Goal: Task Accomplishment & Management: Manage account settings

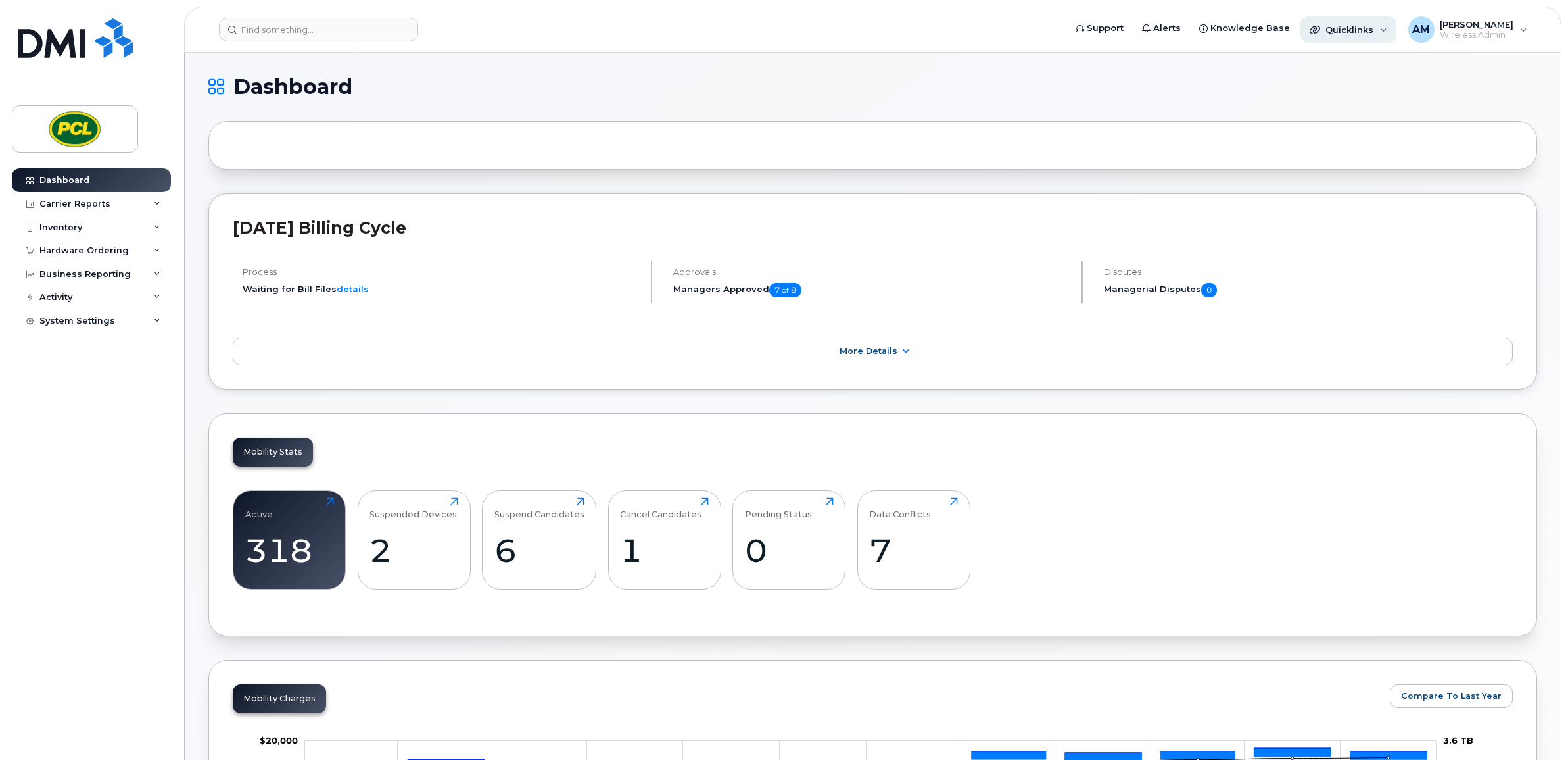
click at [1380, 34] on div "Quicklinks" at bounding box center [1349, 30] width 96 height 26
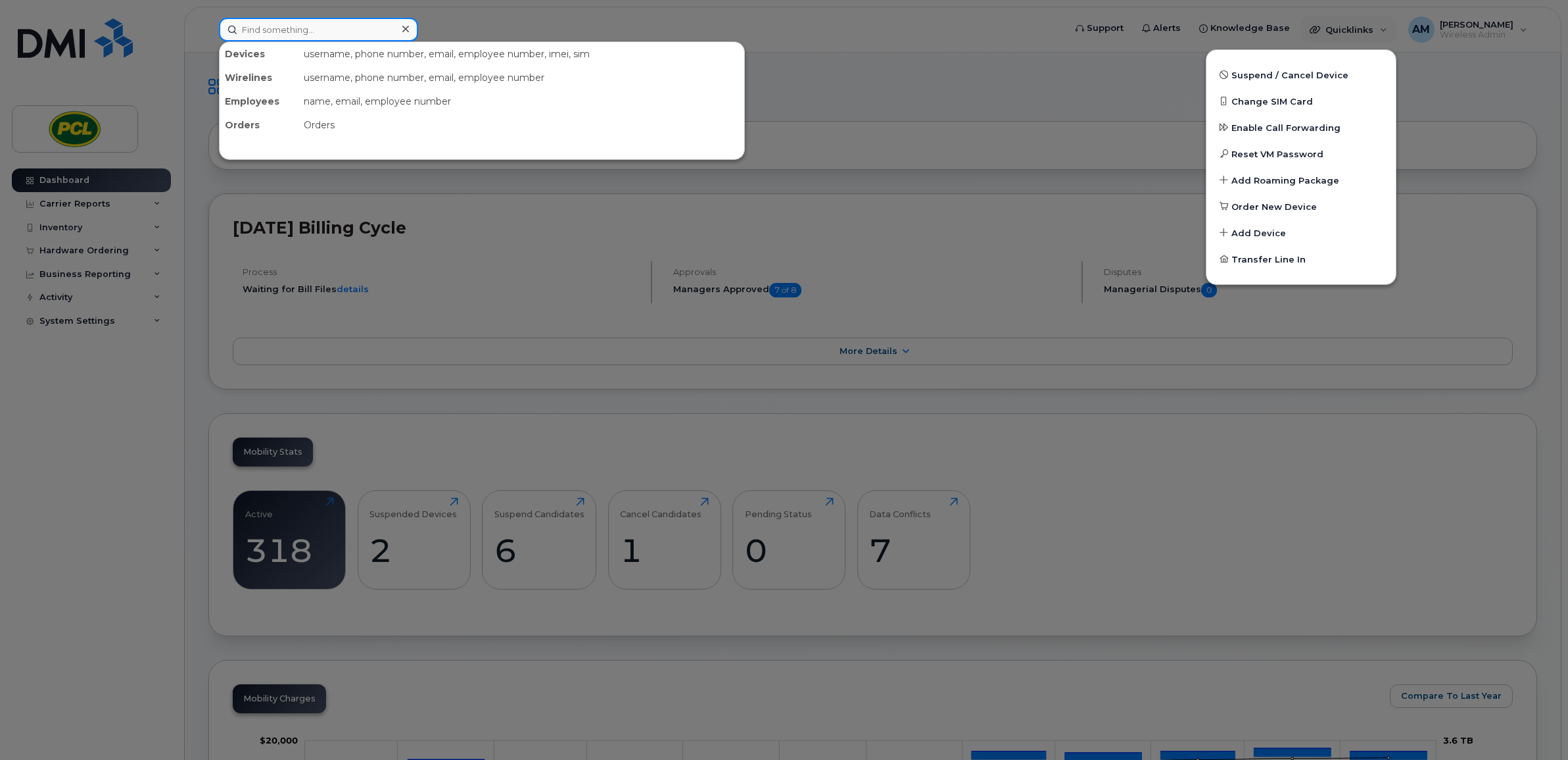
click at [366, 37] on input at bounding box center [319, 30] width 200 height 24
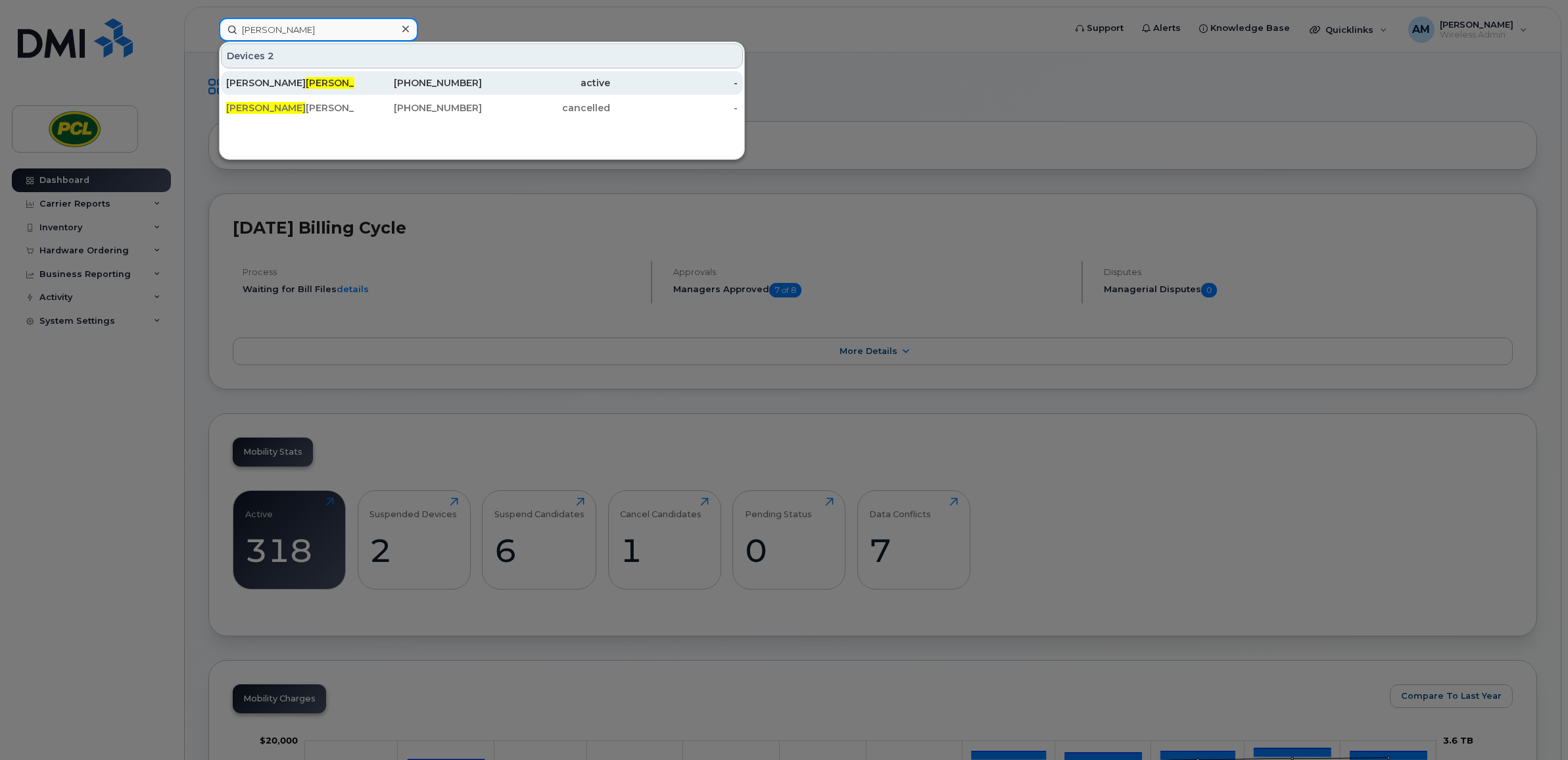
type input "fabian"
click at [356, 80] on div "403-826-4995" at bounding box center [419, 83] width 128 height 13
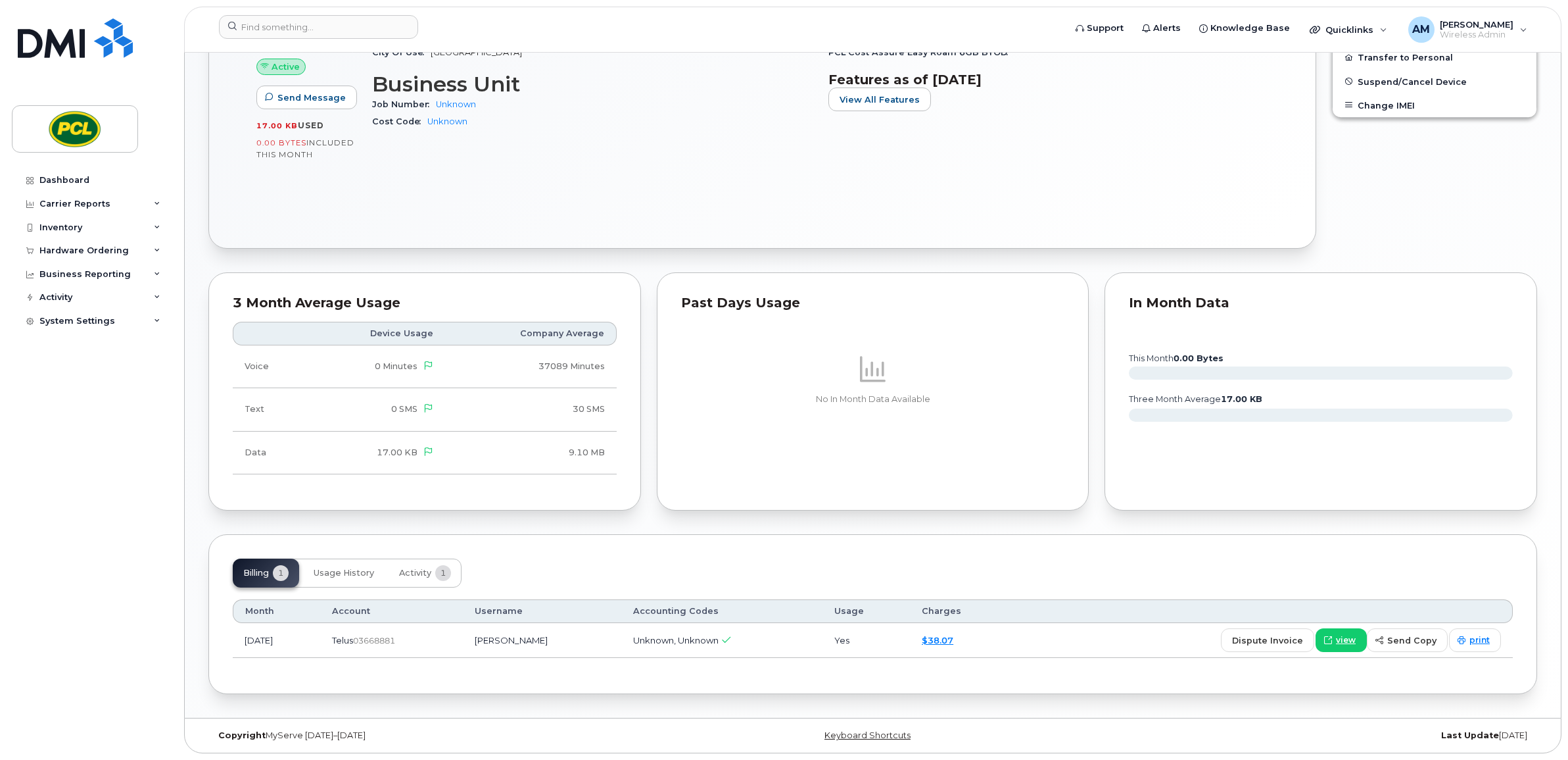
scroll to position [155, 0]
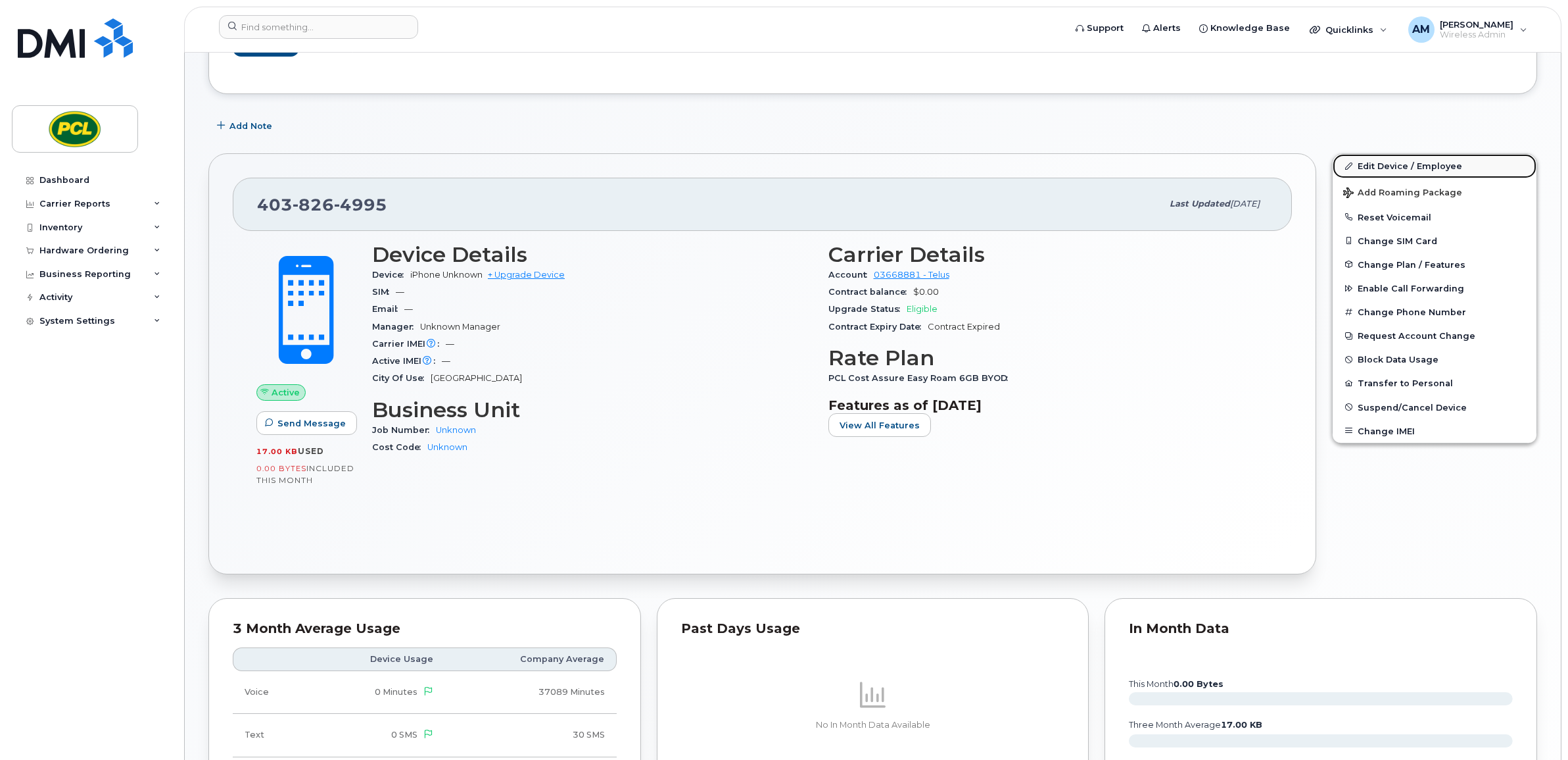
click at [1399, 165] on link "Edit Device / Employee" at bounding box center [1435, 166] width 204 height 24
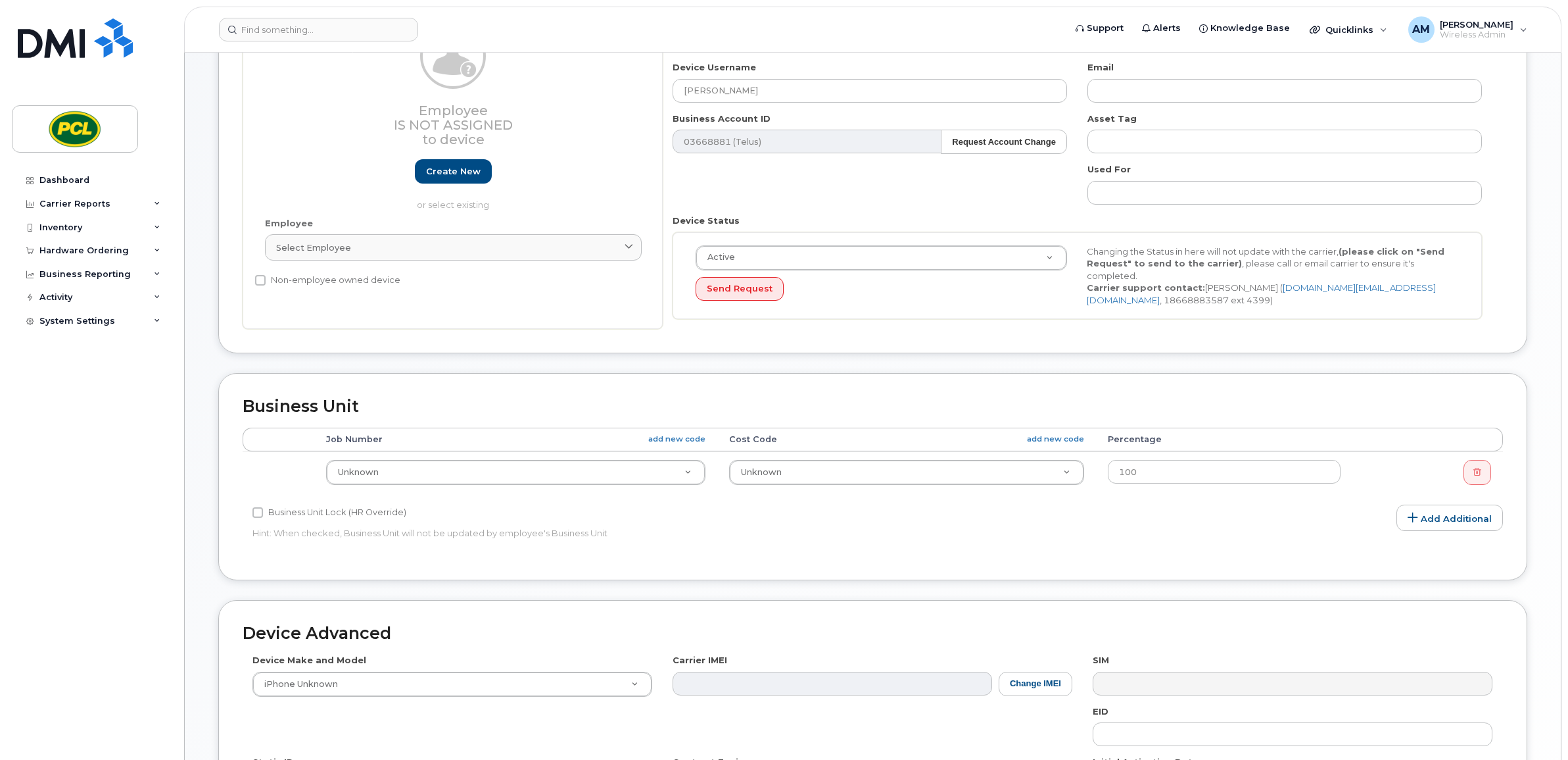
scroll to position [219, 0]
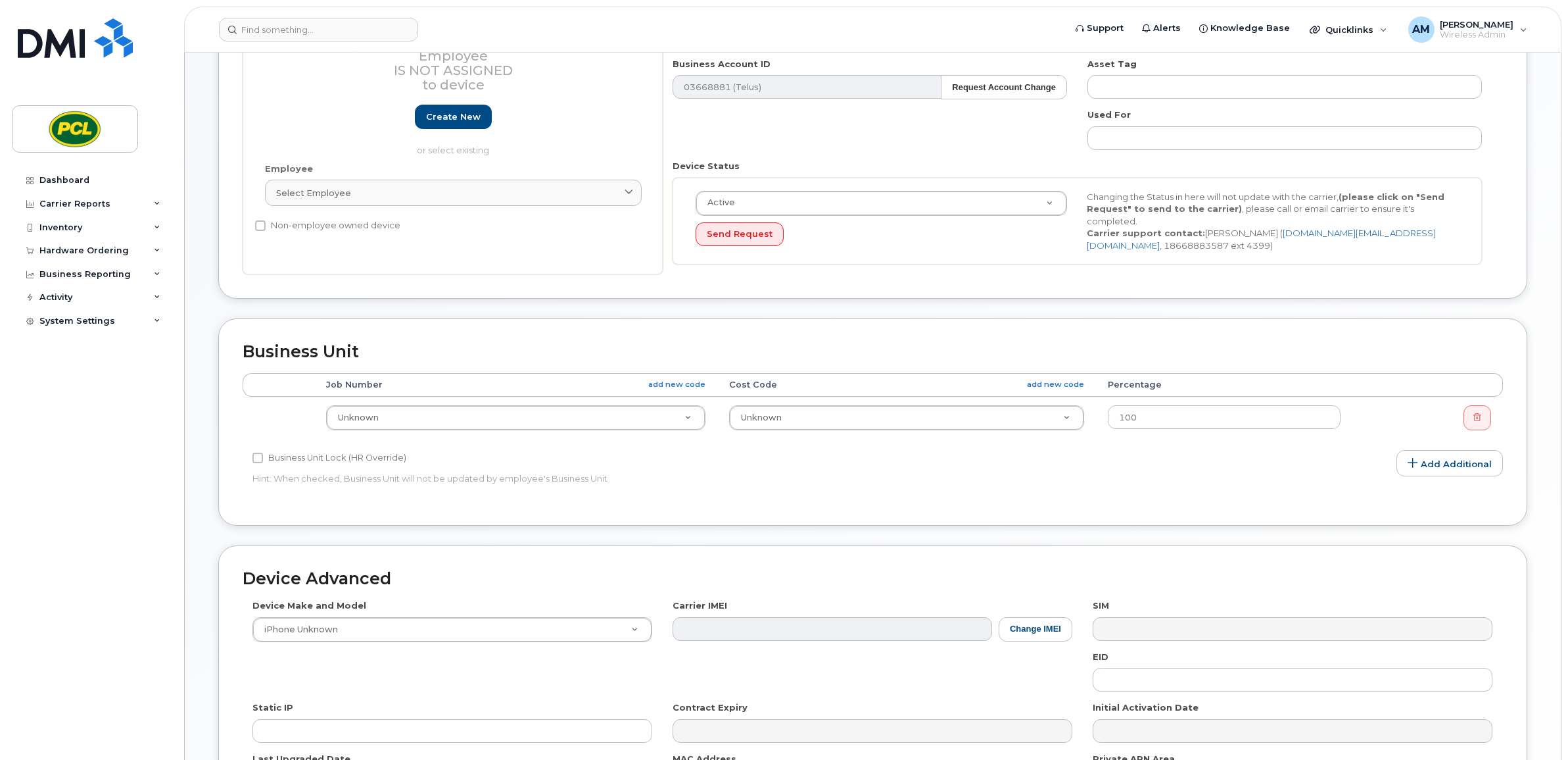
click at [465, 397] on td "Unknown 6026" at bounding box center [516, 417] width 404 height 42
type input "403-826-4995"
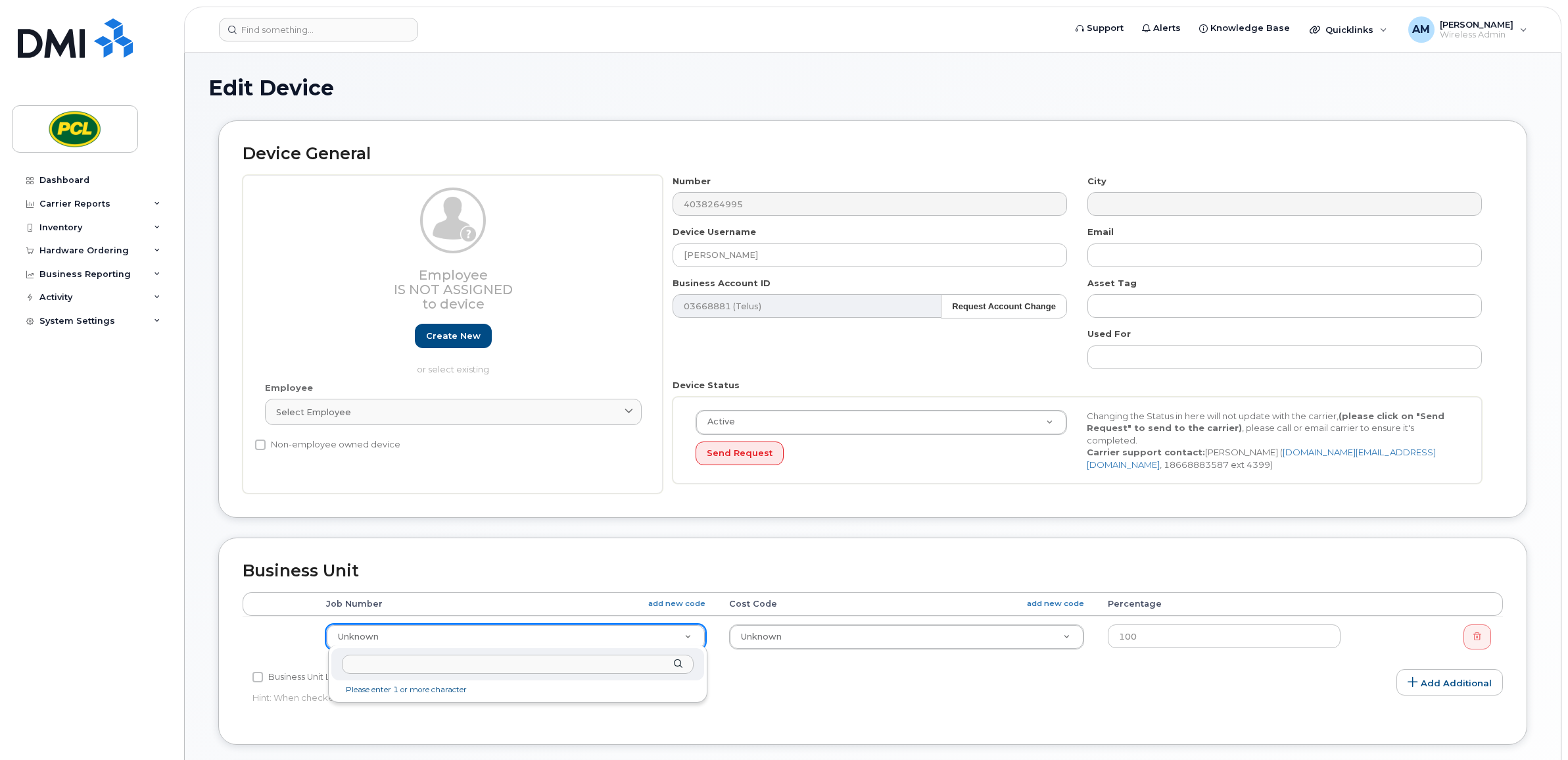
paste input "0435274 Cost Code 4440.08013300"
drag, startPoint x: 532, startPoint y: 662, endPoint x: 378, endPoint y: 665, distance: 154.0
click at [378, 665] on input "0435274 Cost Code 4440.08013300" at bounding box center [517, 664] width 352 height 19
type input "0435274"
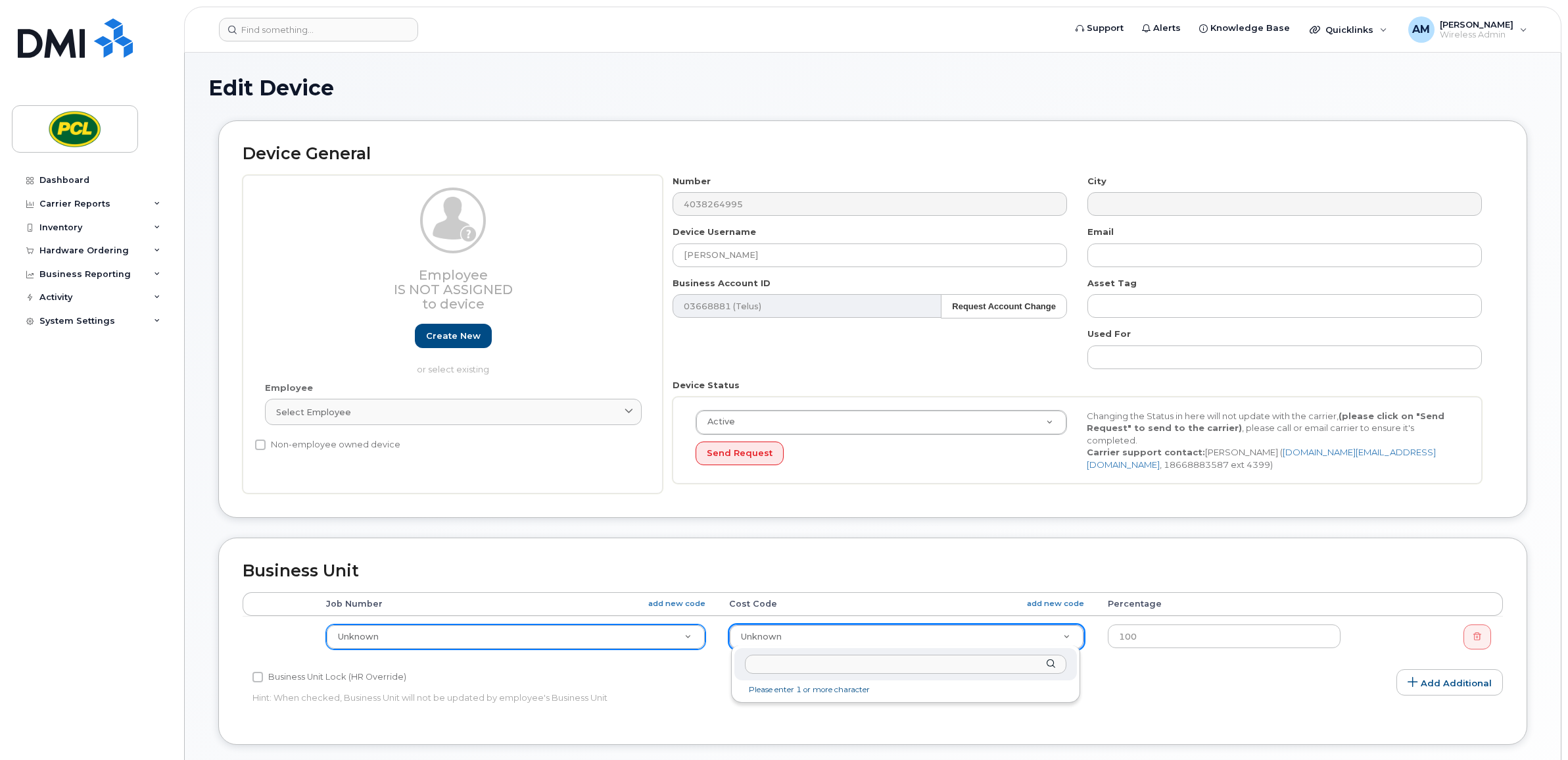
click at [850, 658] on input "text" at bounding box center [906, 664] width 322 height 19
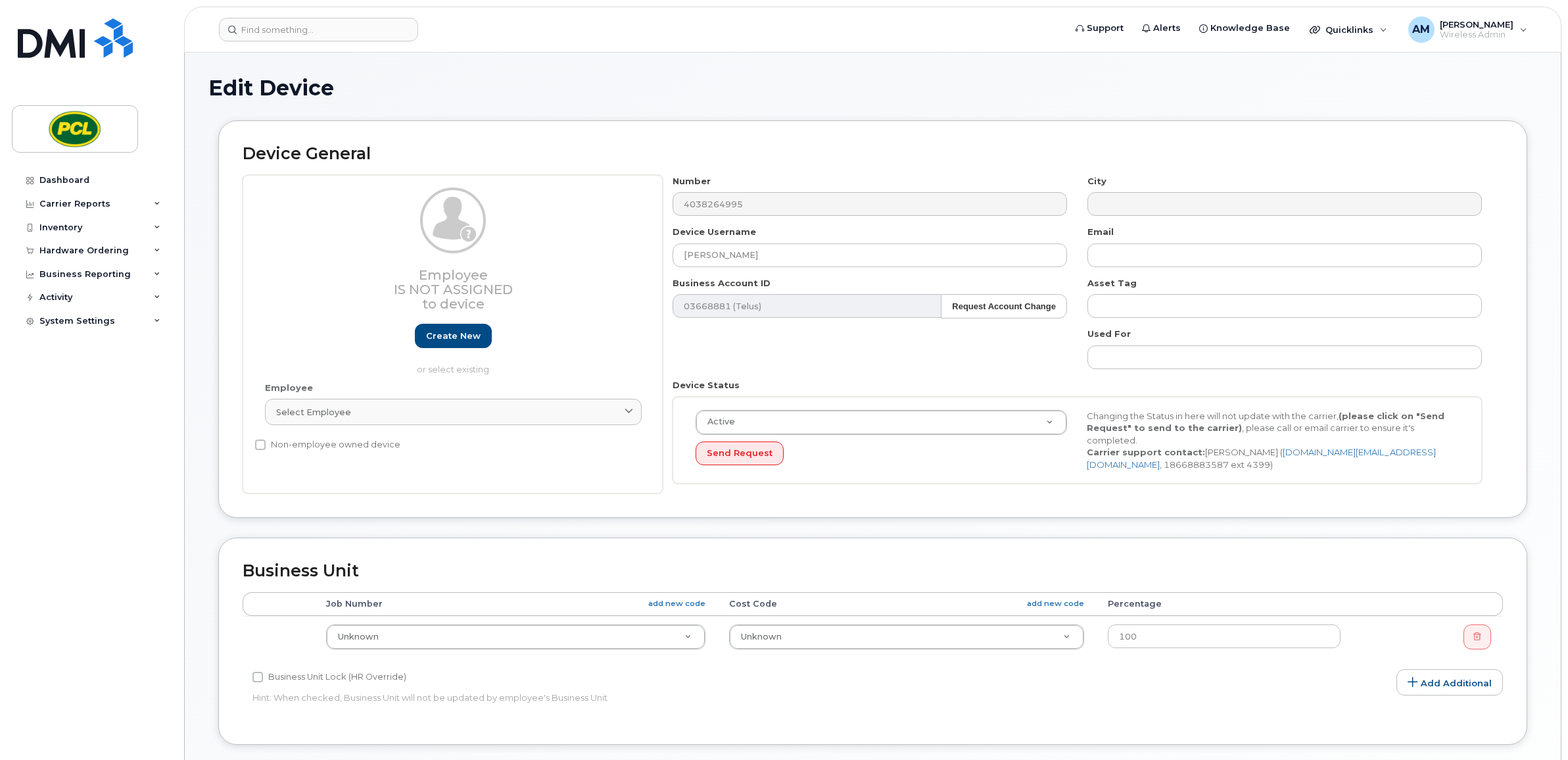
click at [441, 652] on td "Unknown 6026" at bounding box center [516, 636] width 404 height 42
drag, startPoint x: 379, startPoint y: 665, endPoint x: 625, endPoint y: 676, distance: 246.2
click at [625, 676] on div "0435274 Cost Code 4440.08013300" at bounding box center [518, 664] width 373 height 32
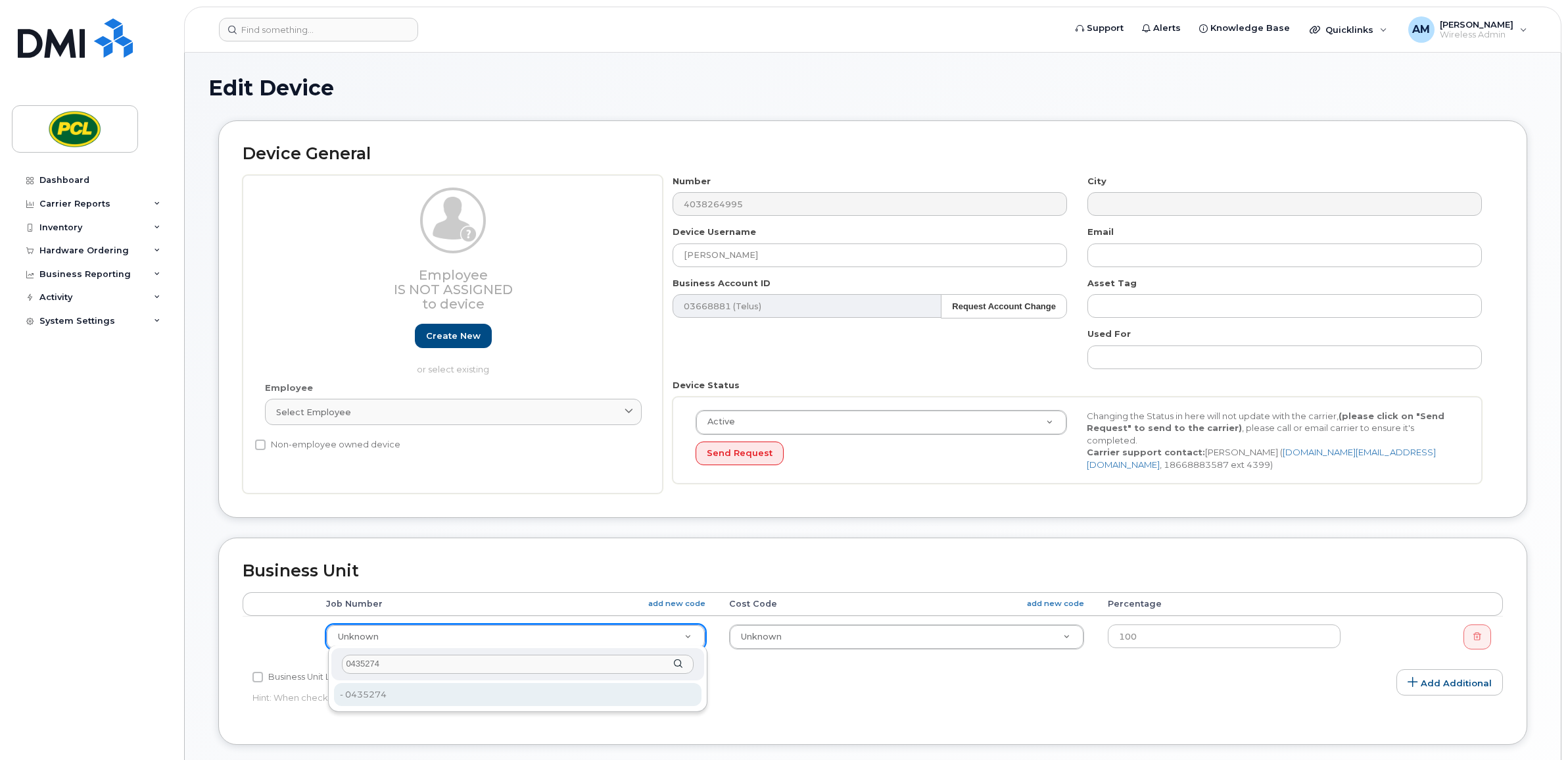
type input "0435274"
type input "2207492"
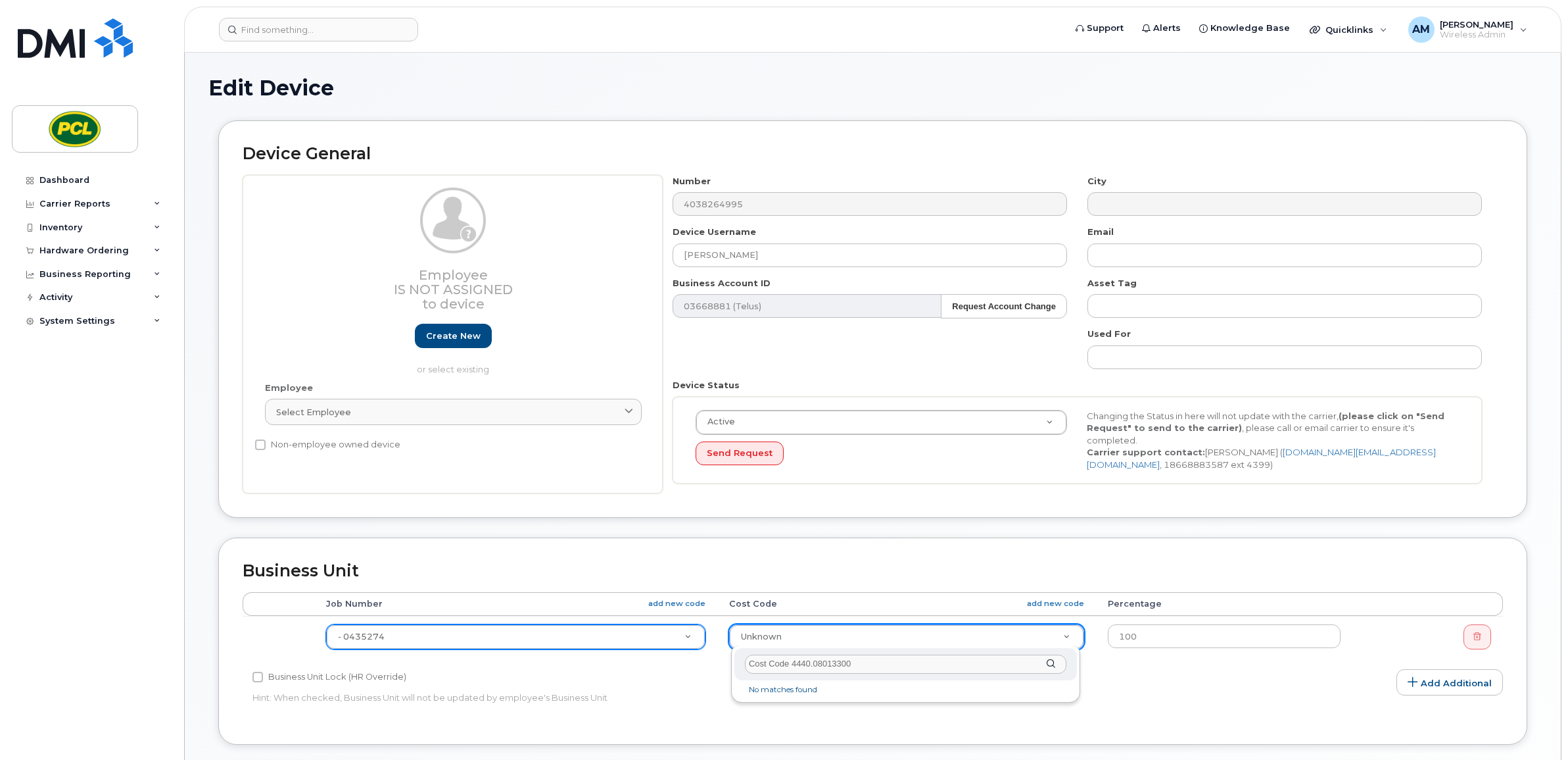
drag, startPoint x: 793, startPoint y: 666, endPoint x: 695, endPoint y: 673, distance: 98.2
click at [696, 673] on body "Support Alerts Knowledge Base Quicklinks Suspend / Cancel Device Change SIM Car…" at bounding box center [784, 578] width 1568 height 1157
type input "4440.08013300"
type input "2208516"
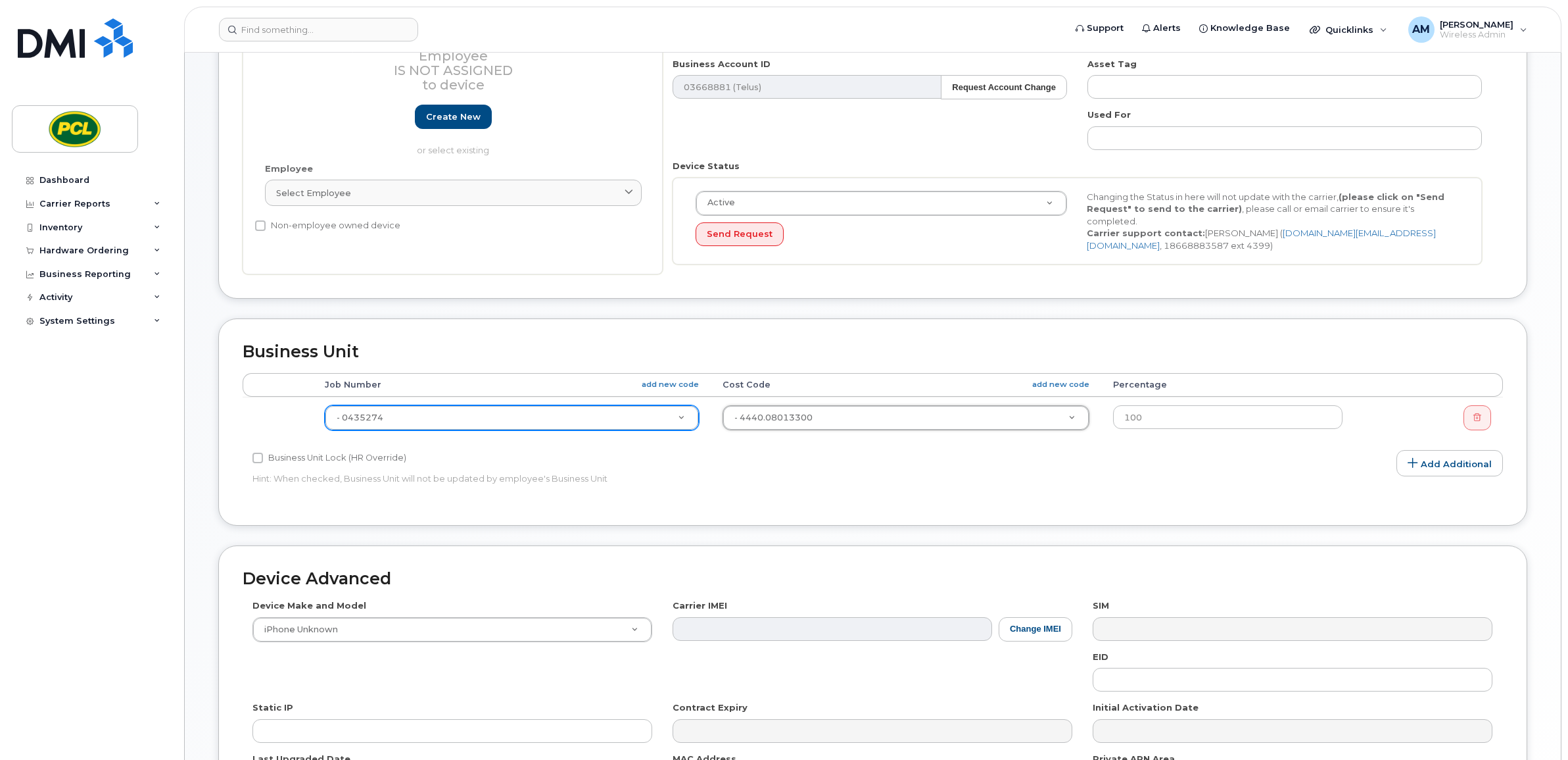
scroll to position [395, 0]
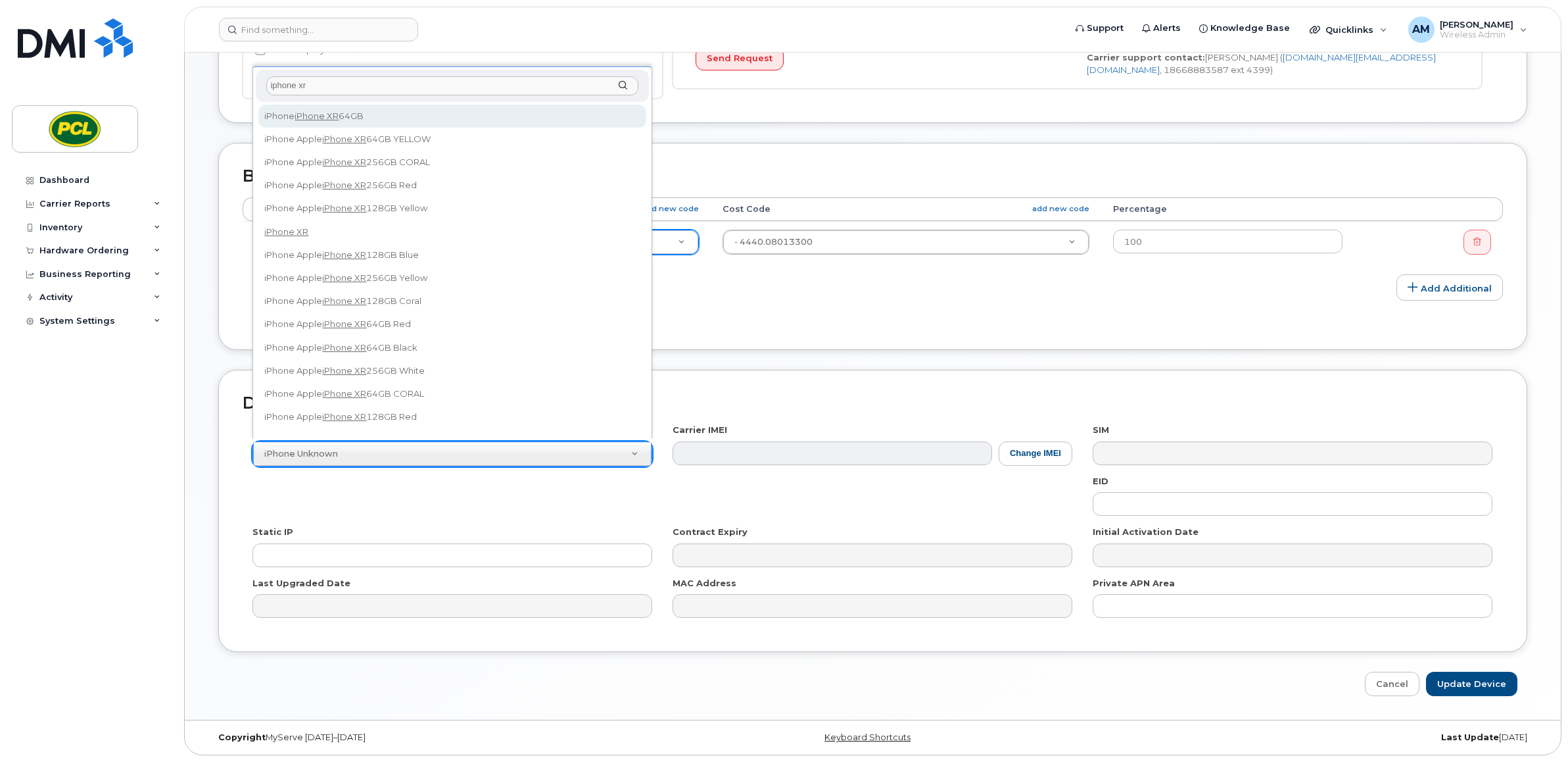
type input "iphone xr"
select select "2469"
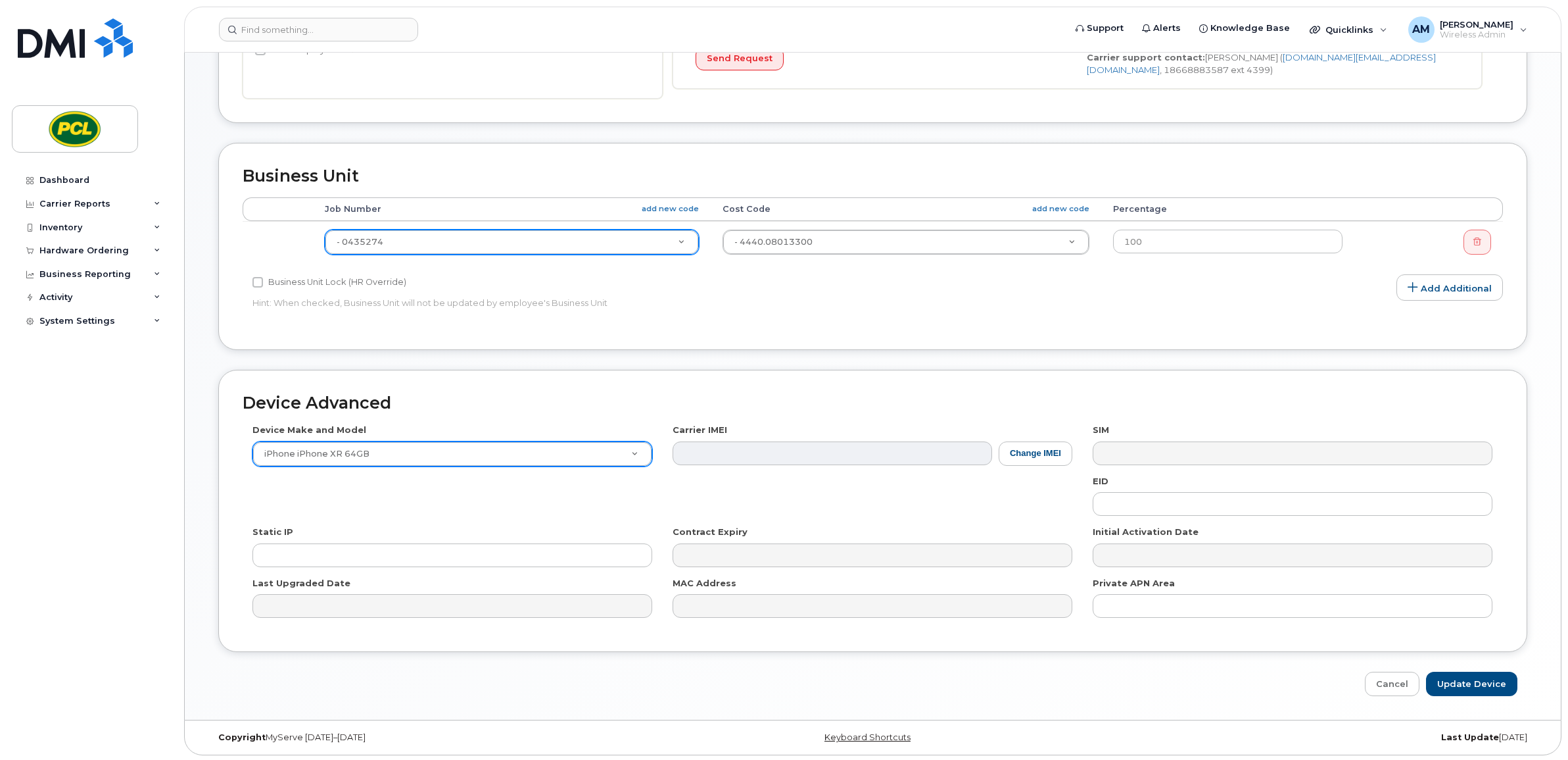
click at [1267, 663] on div "Device Advanced Device Make and Model iPhone iPhone XR 64GB HUB Netgear Orbi Ai…" at bounding box center [873, 533] width 1329 height 327
click at [1494, 677] on input "Update Device" at bounding box center [1472, 684] width 91 height 24
type input "Saving..."
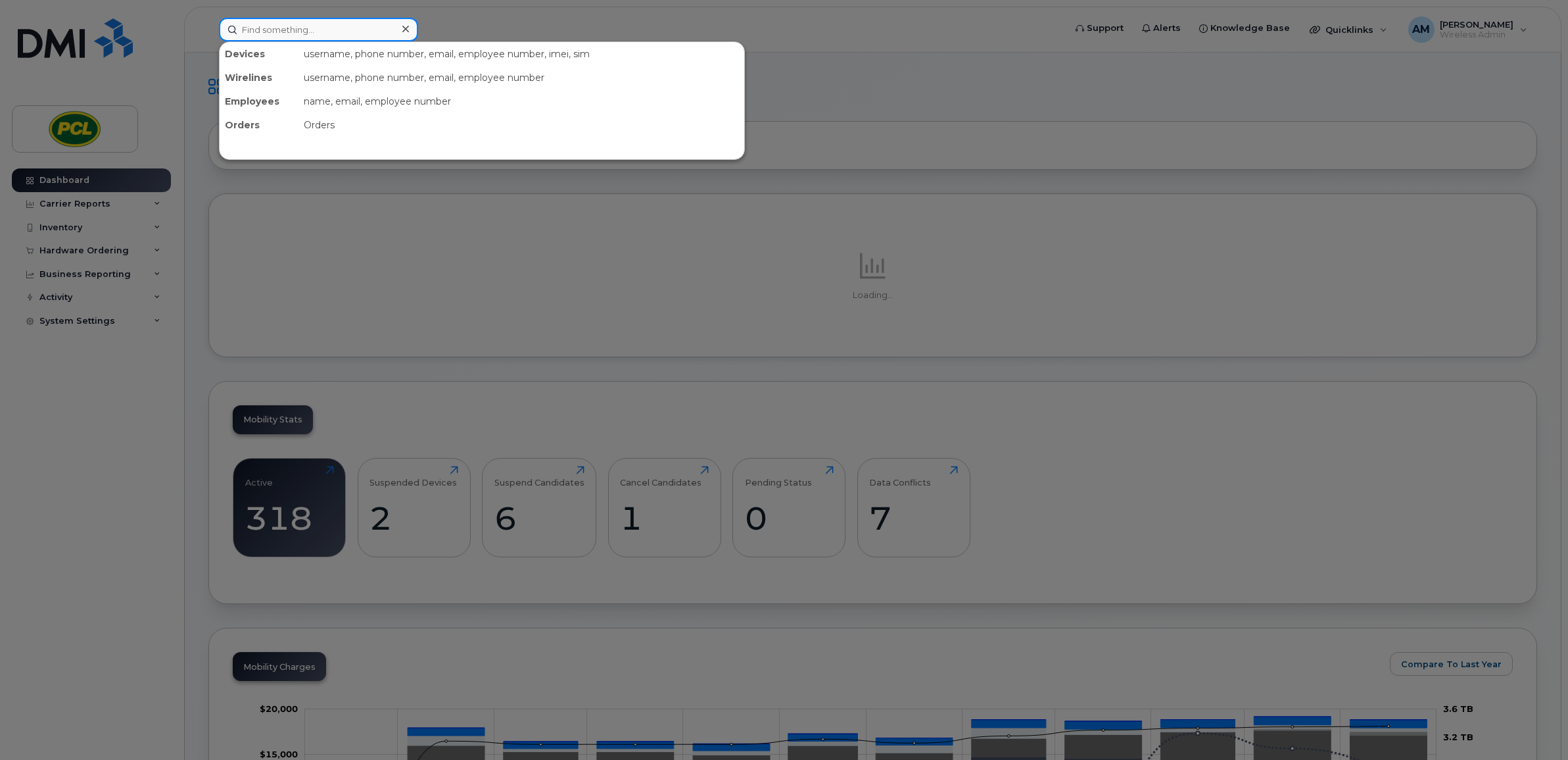
click at [330, 20] on input at bounding box center [319, 30] width 200 height 24
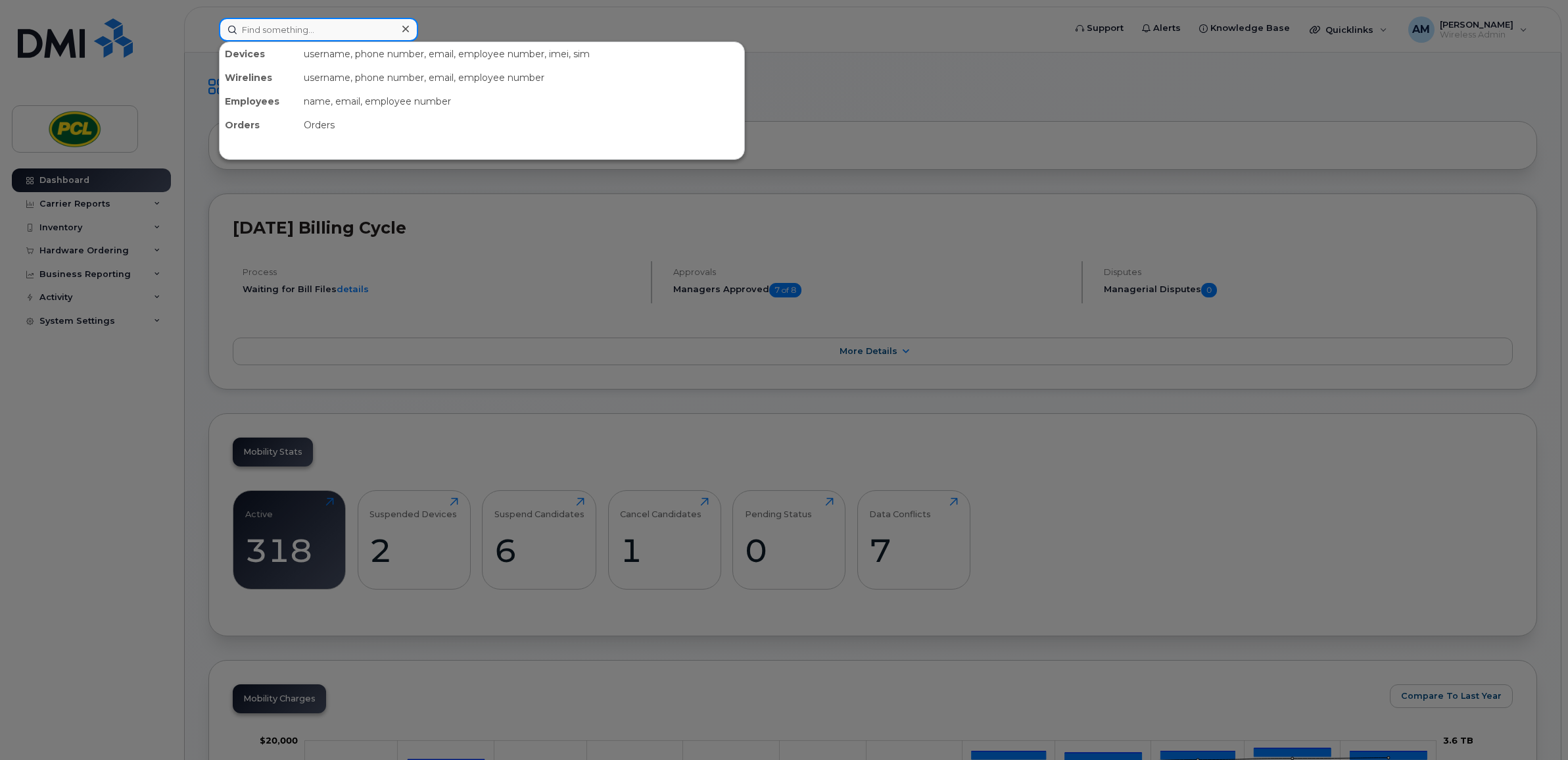
type input "a"
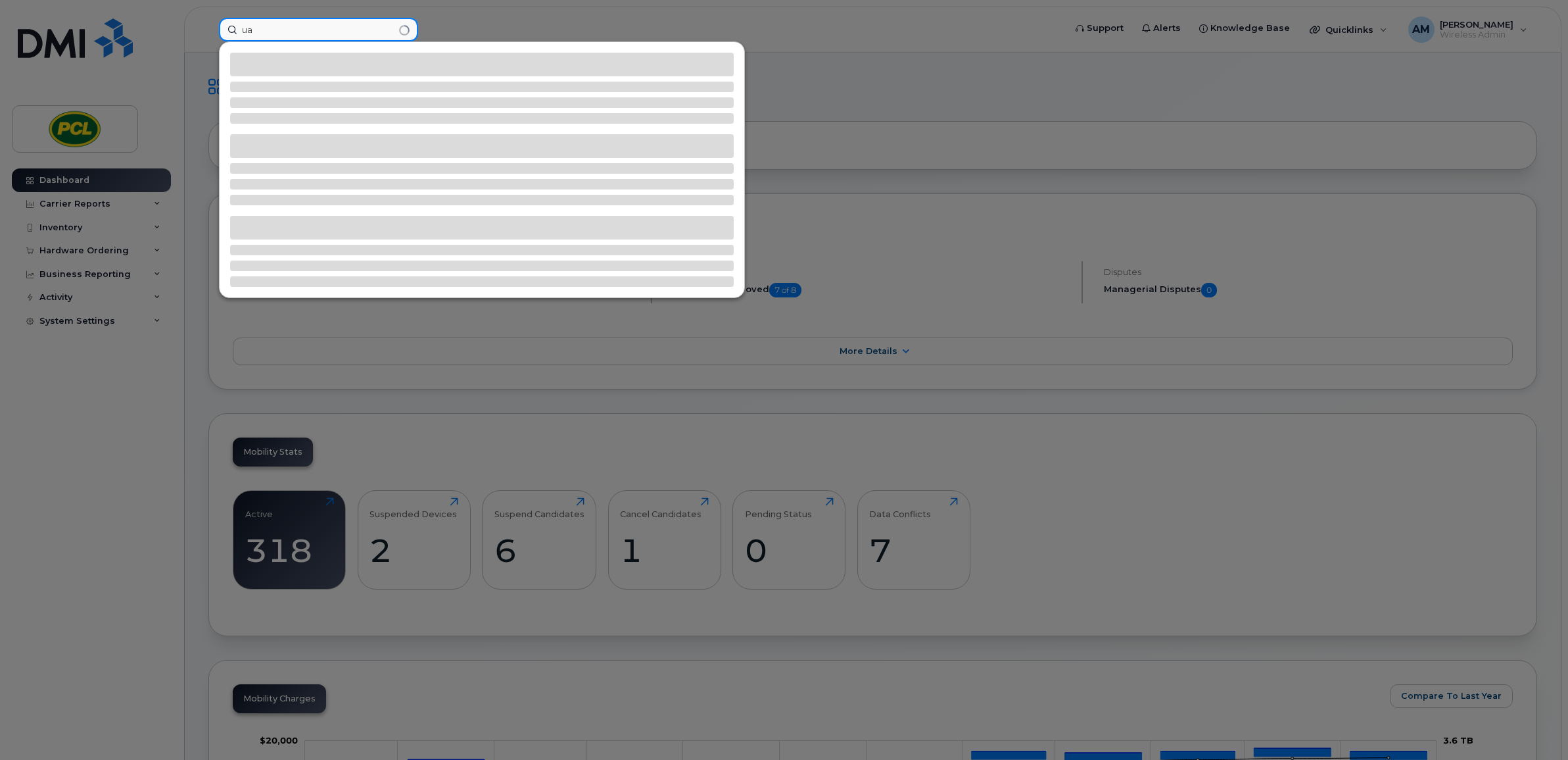
type input "u"
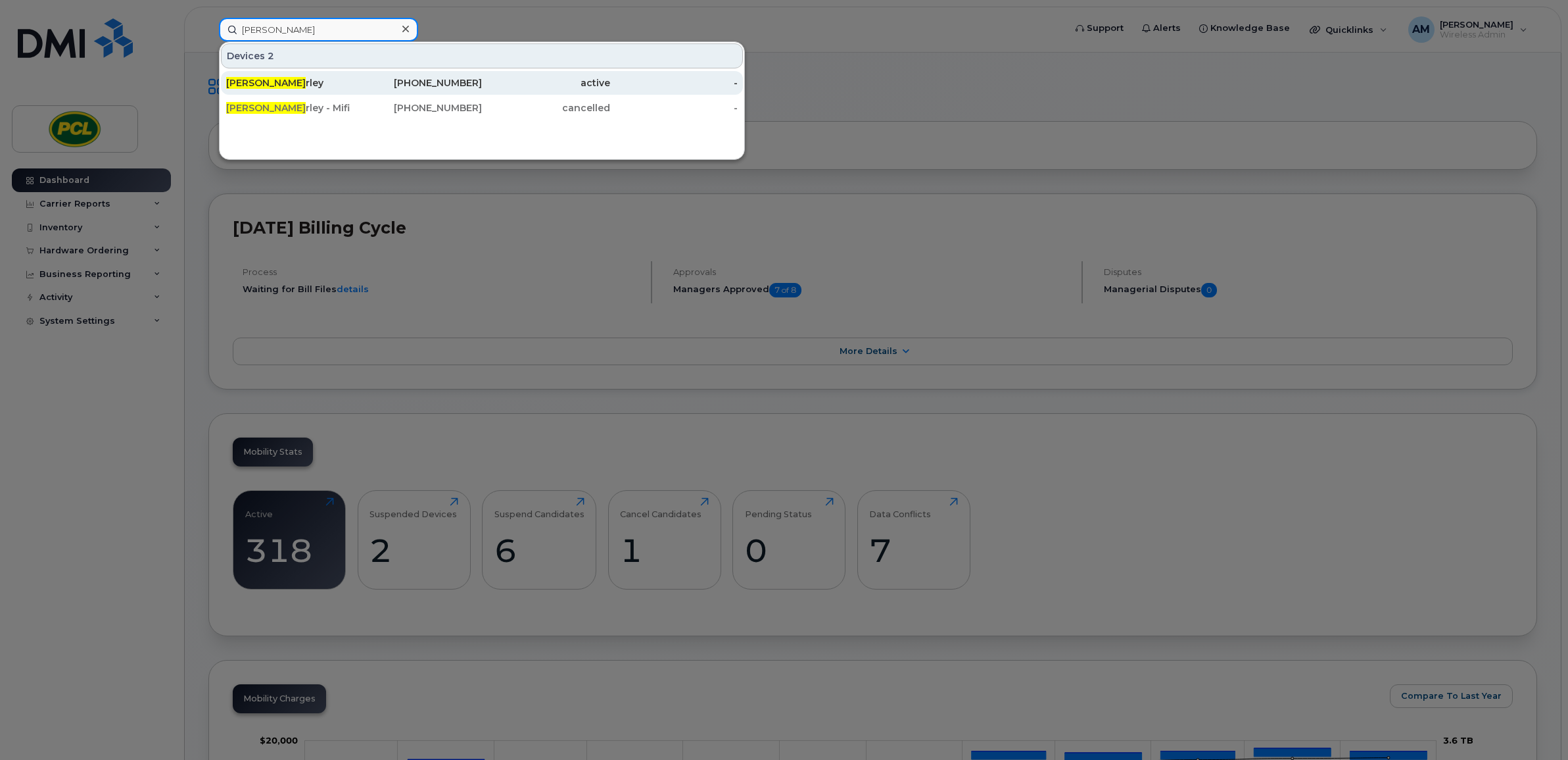
type input "ian hu"
click at [375, 78] on div "403-540-1003" at bounding box center [419, 83] width 128 height 13
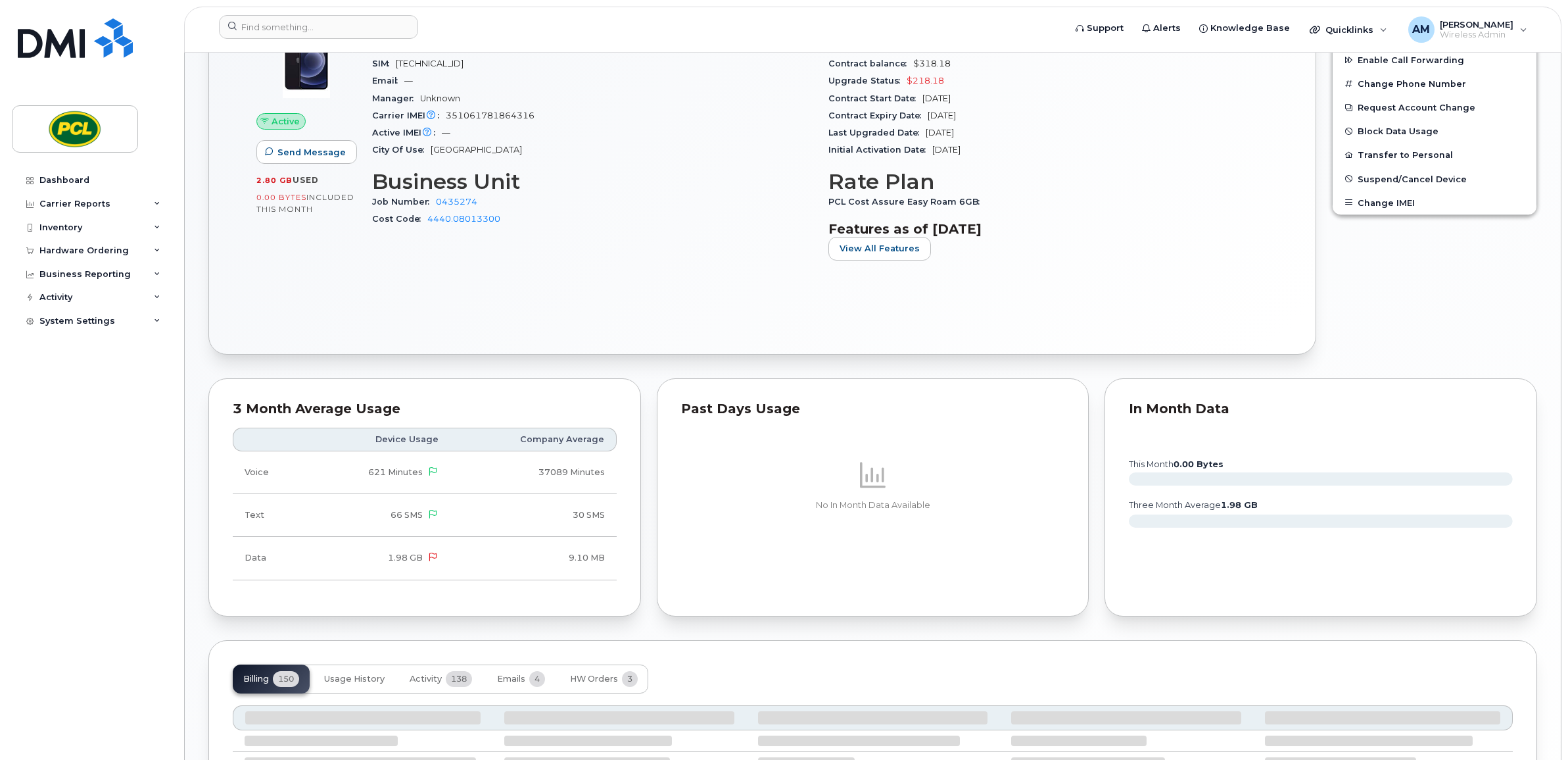
scroll to position [438, 0]
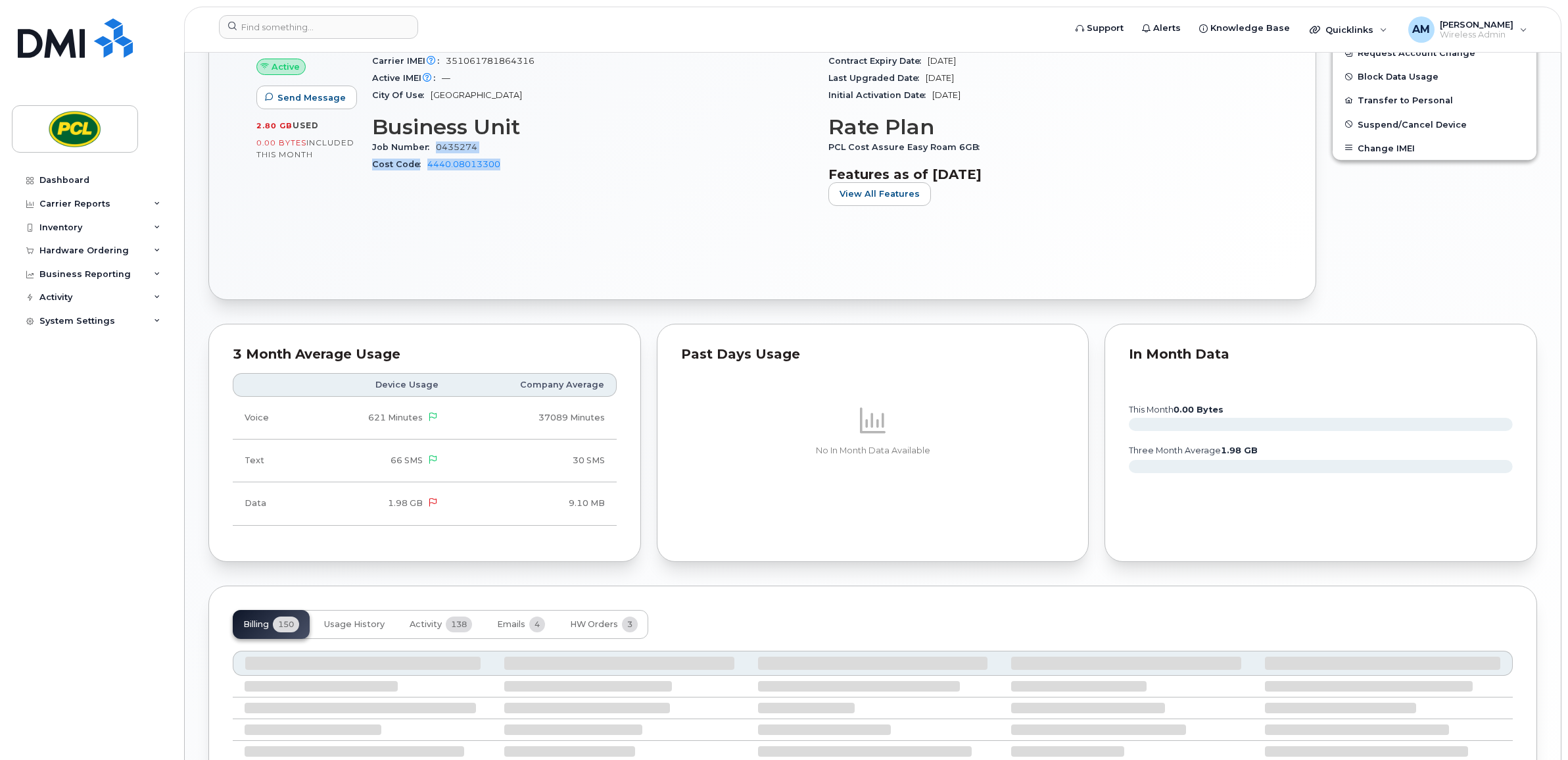
drag, startPoint x: 527, startPoint y: 167, endPoint x: 439, endPoint y: 150, distance: 89.6
click at [439, 150] on div "Job Number 0435274 Cost Code 4440.08013300" at bounding box center [592, 156] width 441 height 35
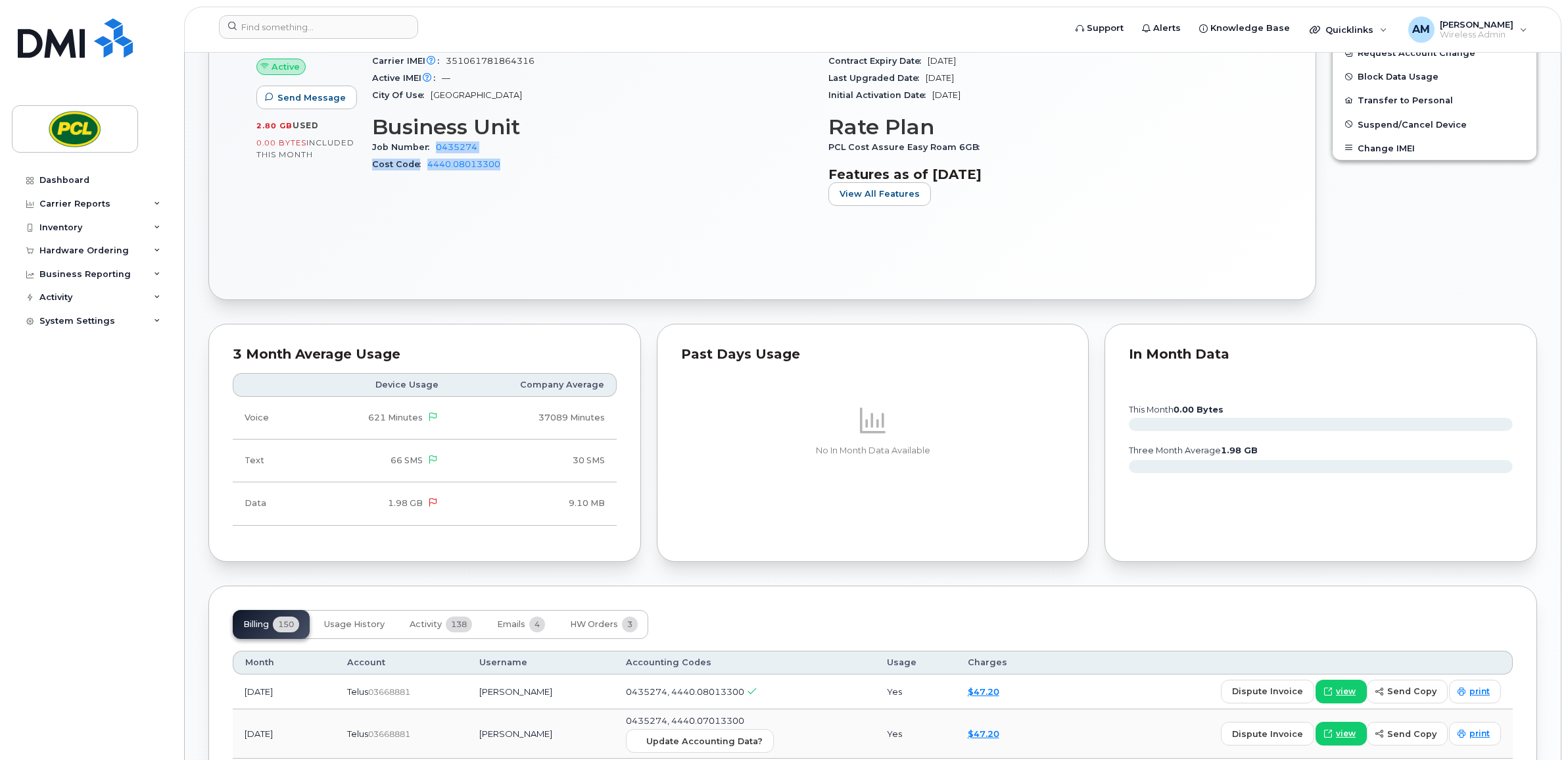
drag, startPoint x: 439, startPoint y: 150, endPoint x: 585, endPoint y: 177, distance: 148.5
click at [585, 177] on div "Device Details Device iPhone 12 64GB + Upgrade Device SIM 8912230100137022834 E…" at bounding box center [592, 88] width 456 height 273
drag, startPoint x: 473, startPoint y: 165, endPoint x: 432, endPoint y: 150, distance: 43.7
click at [432, 150] on div "Job Number 0435274 Cost Code 4440.08013300" at bounding box center [592, 156] width 441 height 35
copy div "0435274 Cost Code 4440.08013300"
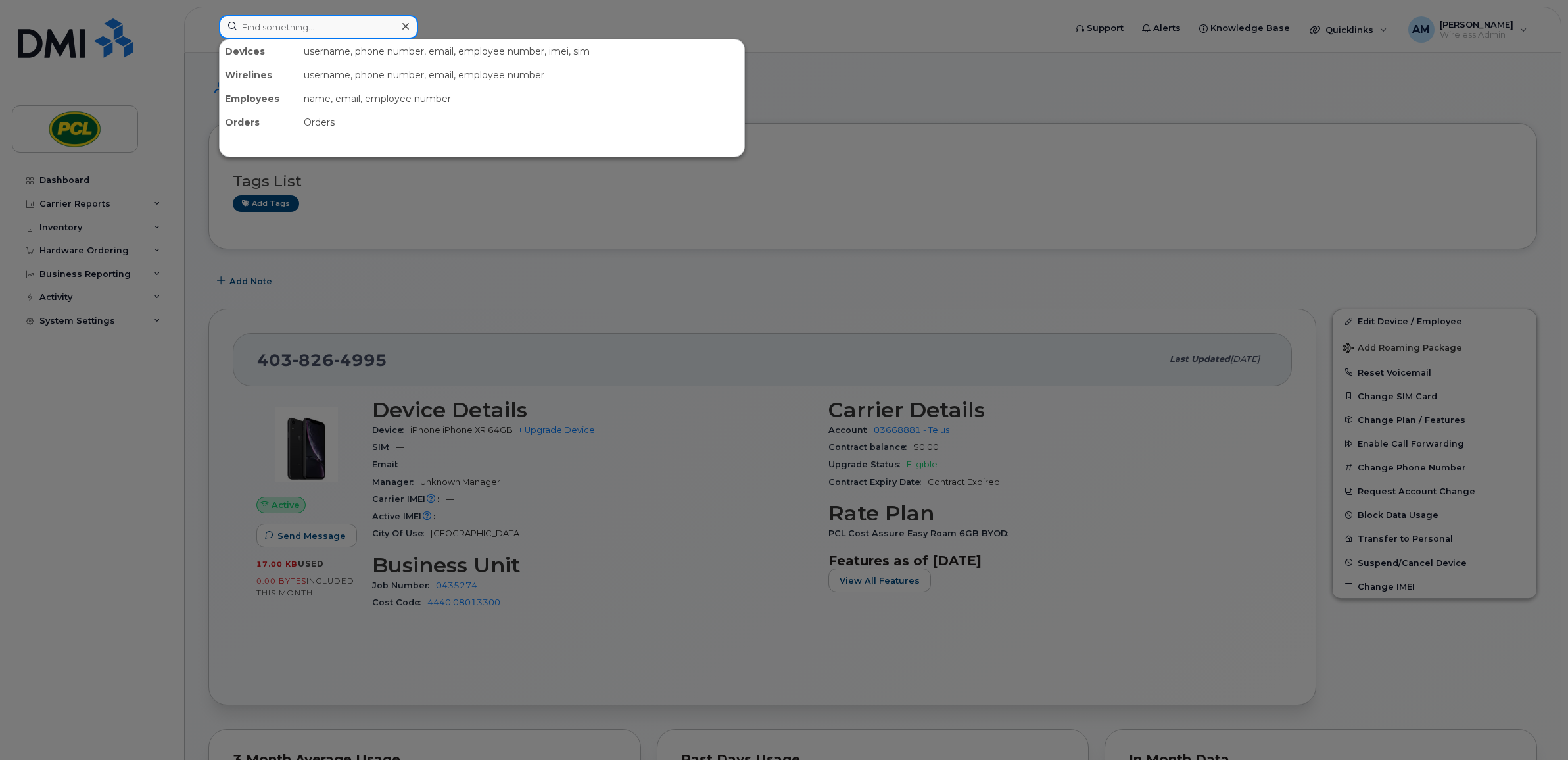
click at [313, 23] on input at bounding box center [319, 27] width 200 height 24
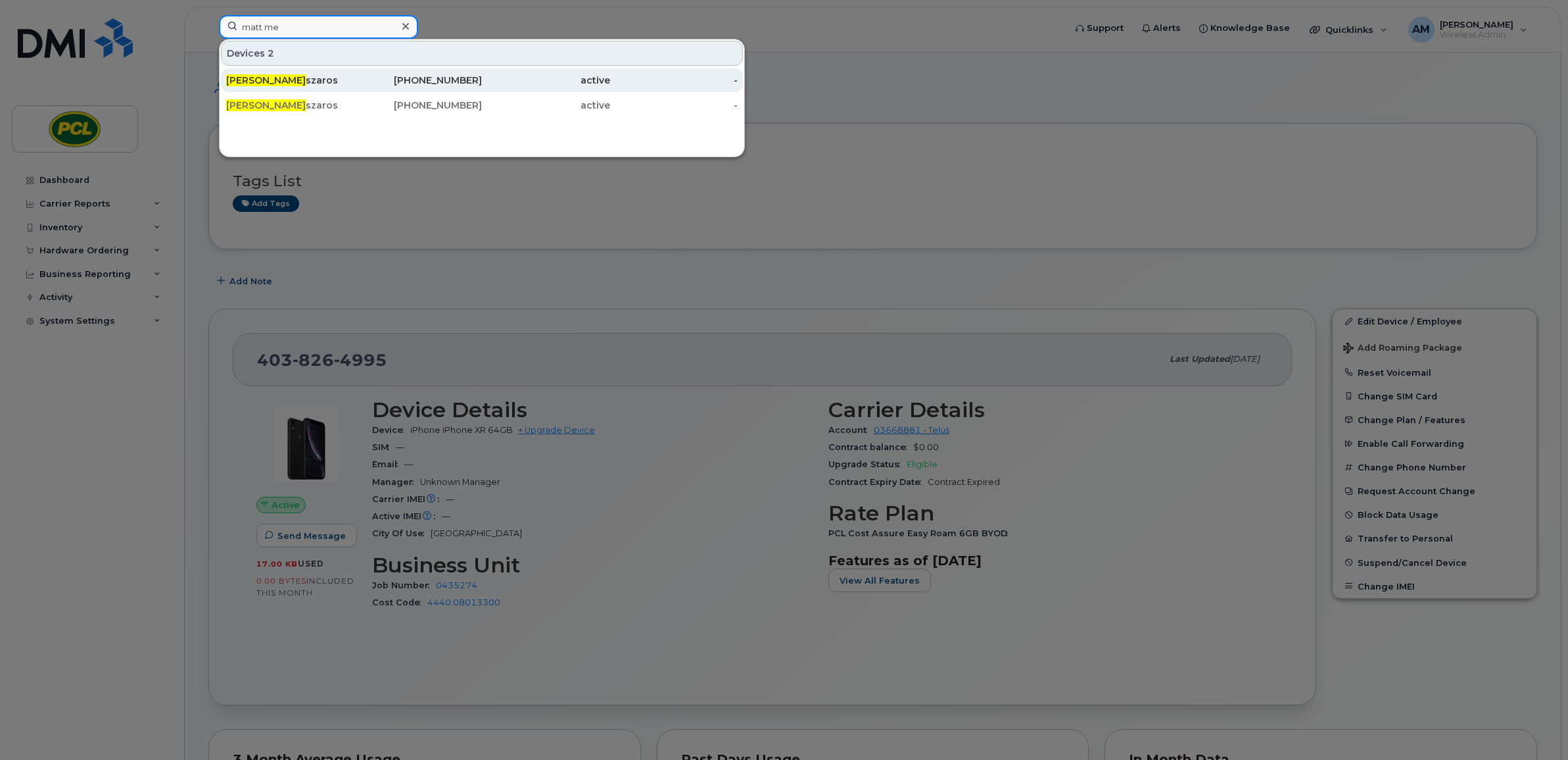
type input "matt me"
click at [369, 80] on div "[PHONE_NUMBER]" at bounding box center [419, 80] width 128 height 13
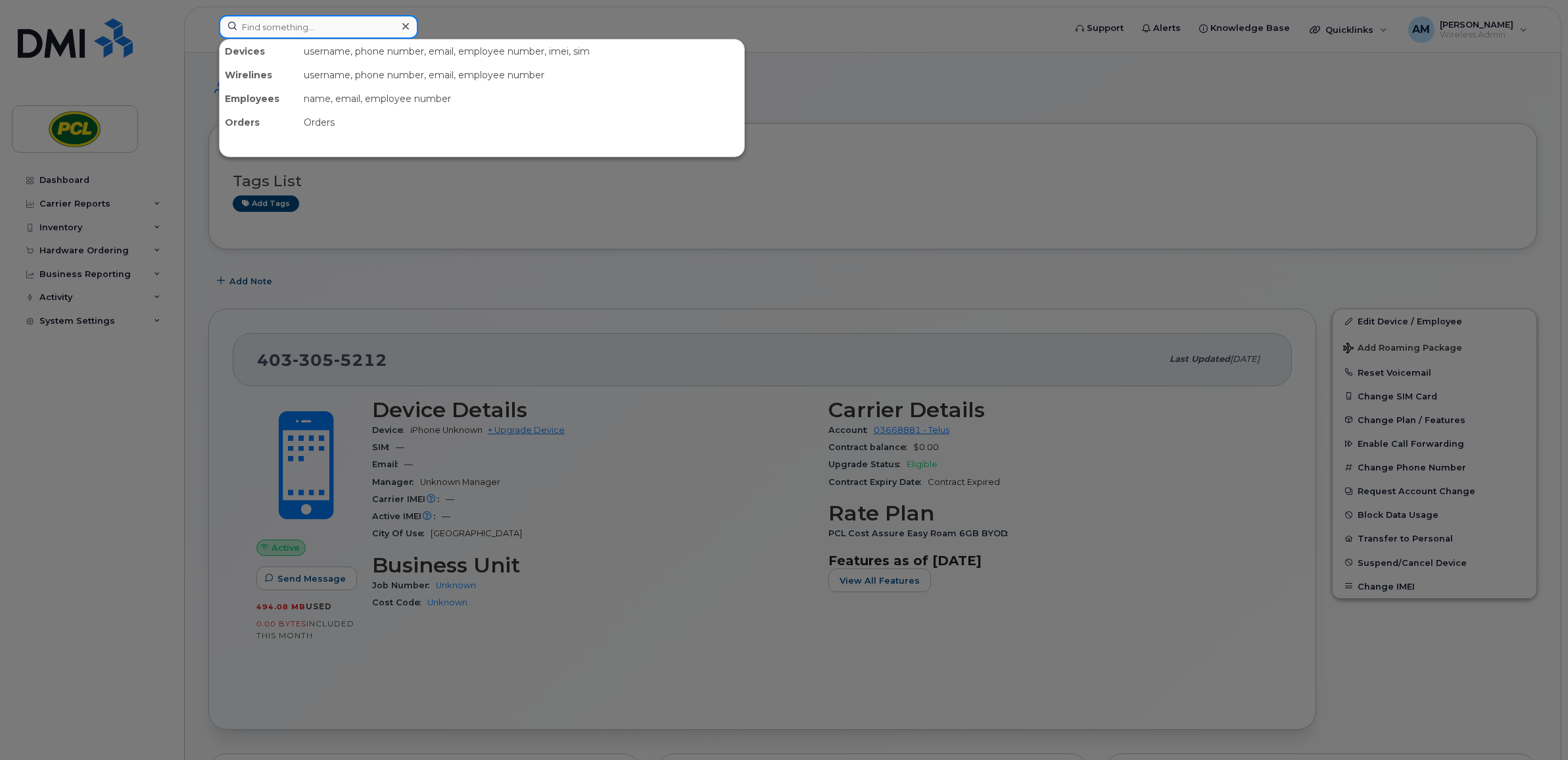
click at [357, 31] on input at bounding box center [319, 27] width 200 height 24
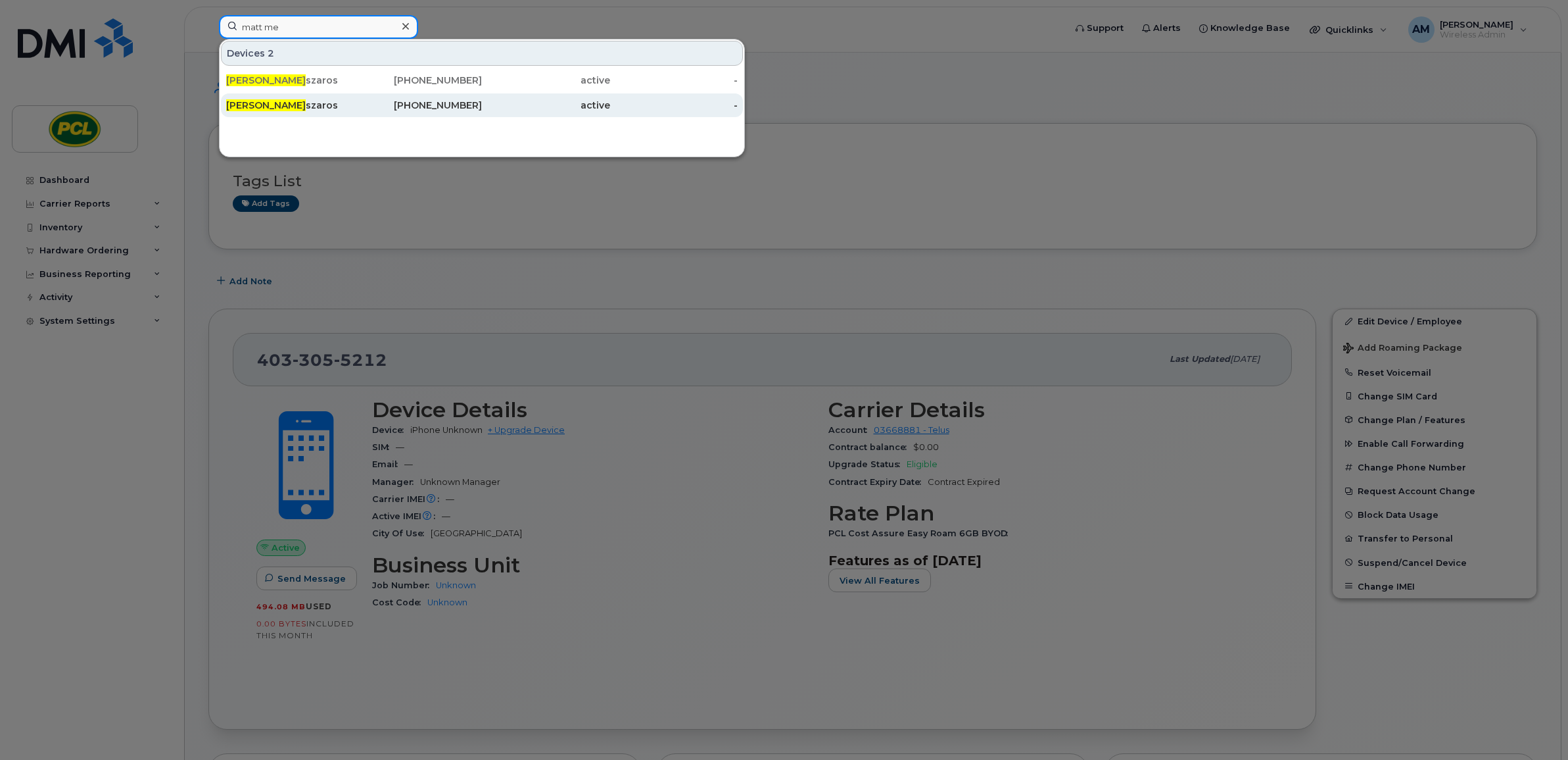
type input "matt me"
click at [355, 108] on div "[PHONE_NUMBER]" at bounding box center [419, 105] width 128 height 13
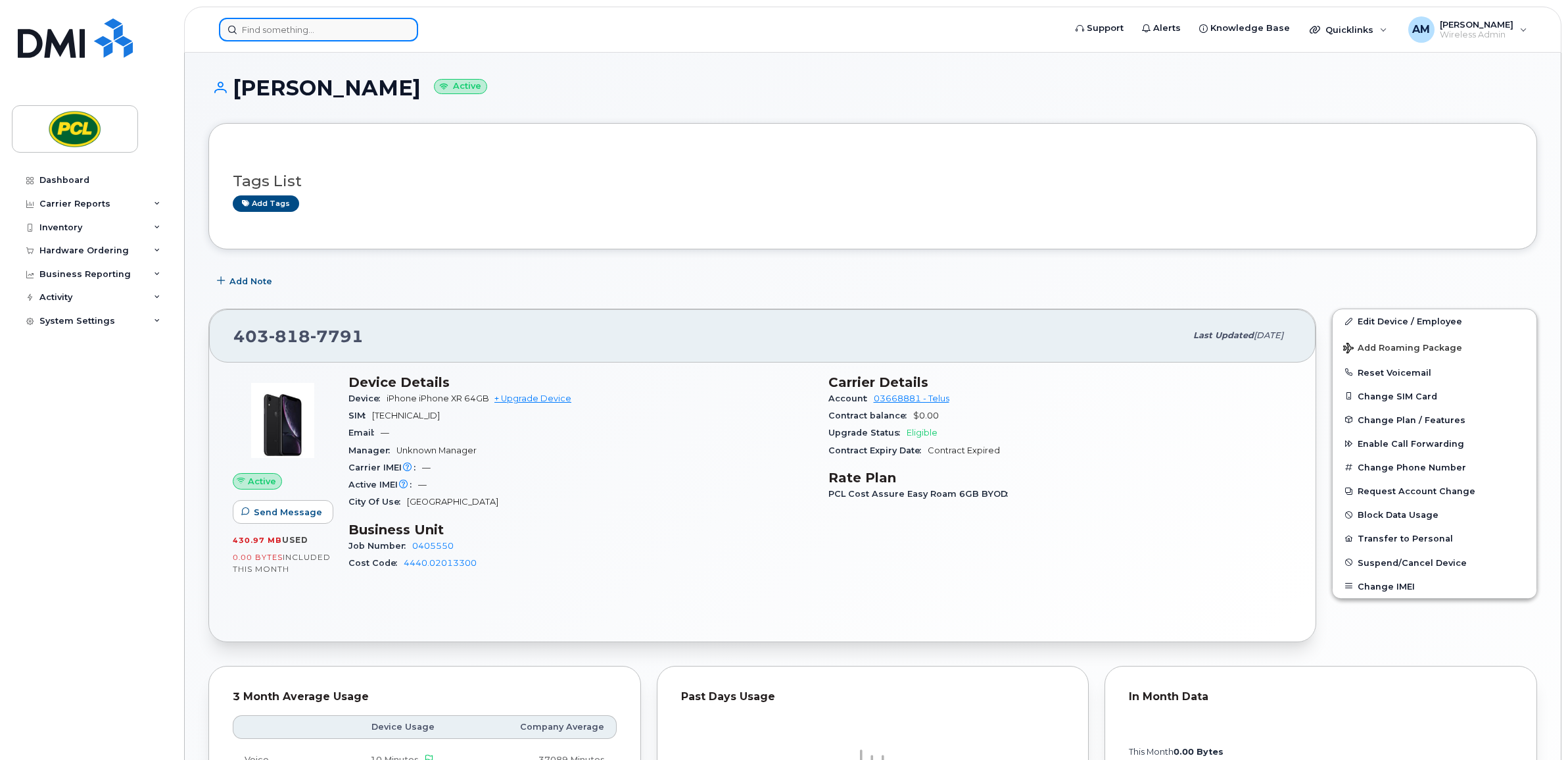
click at [349, 27] on input at bounding box center [319, 30] width 200 height 24
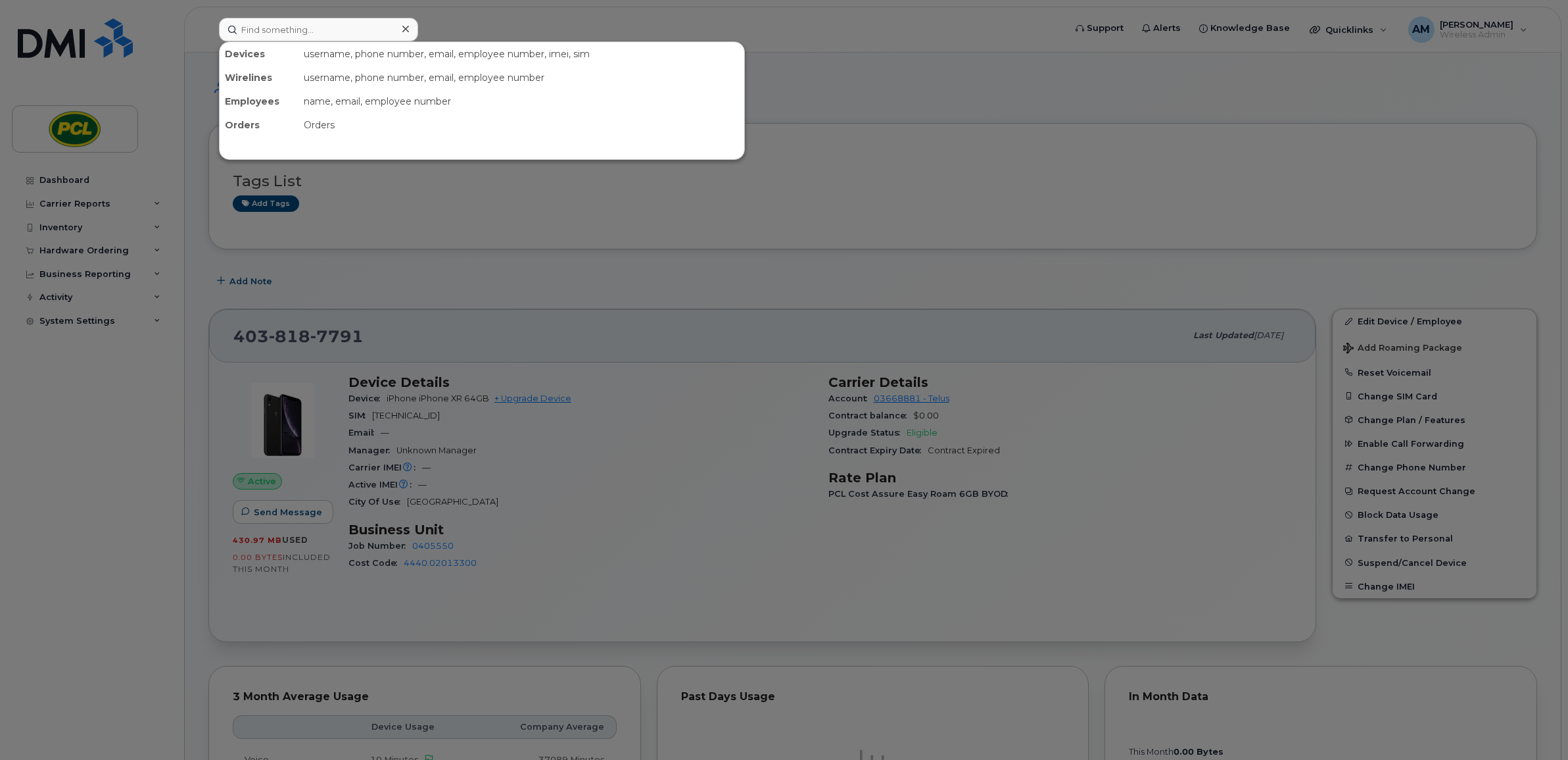
click at [578, 251] on div at bounding box center [784, 380] width 1568 height 760
